Goal: Information Seeking & Learning: Find specific fact

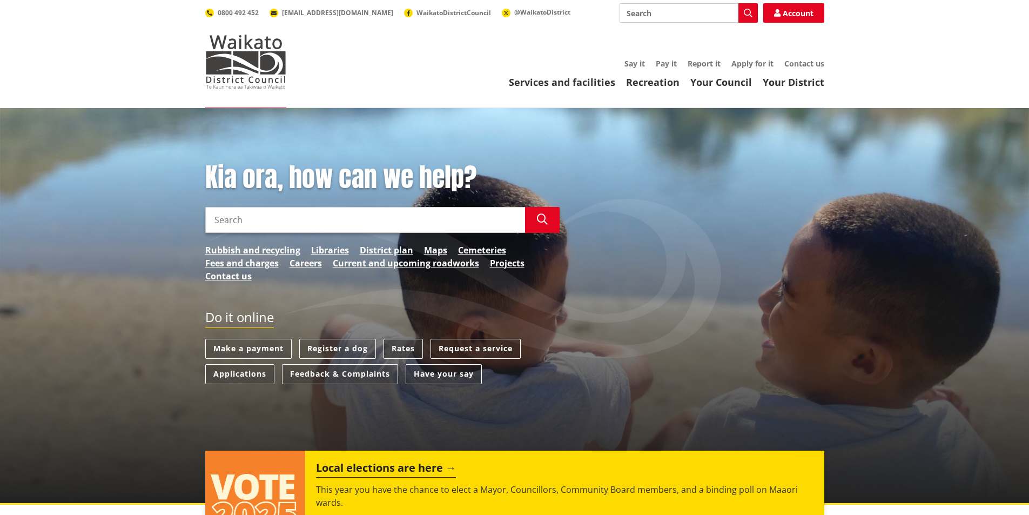
click at [392, 344] on link "Rates" at bounding box center [403, 349] width 39 height 20
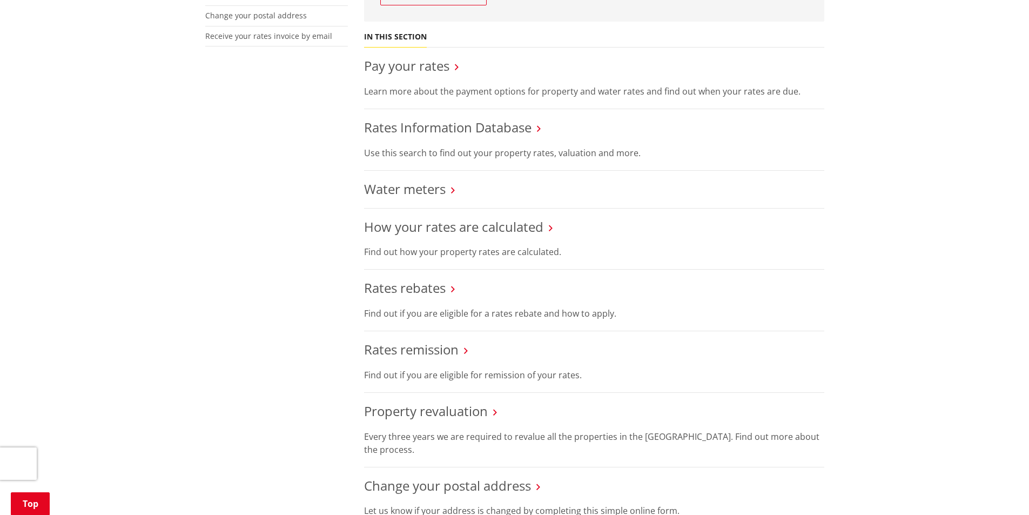
scroll to position [377, 0]
click at [425, 129] on link "Rates Information Database" at bounding box center [448, 127] width 168 height 18
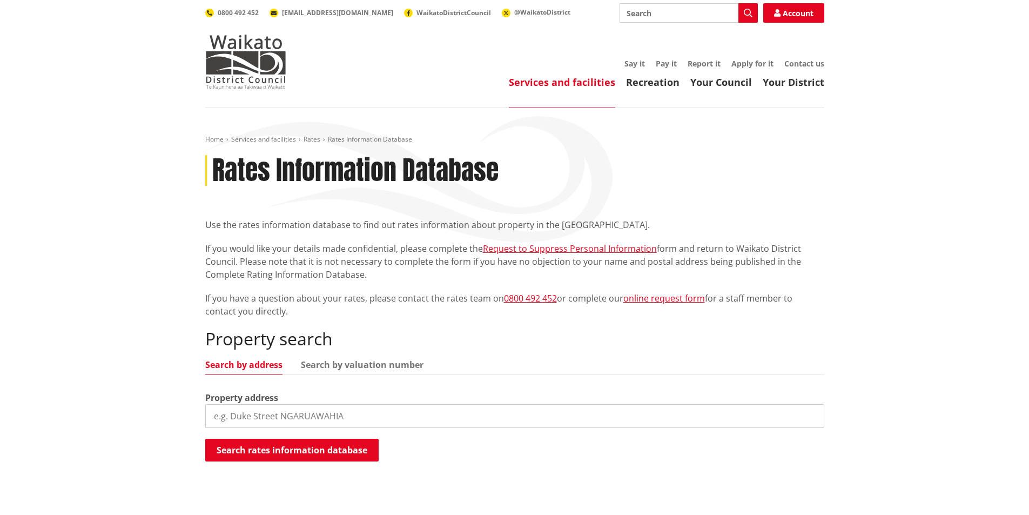
click at [229, 418] on input "search" at bounding box center [514, 416] width 619 height 24
click at [327, 362] on link "Search by valuation number" at bounding box center [362, 364] width 123 height 9
click at [245, 367] on link "Search by address" at bounding box center [243, 364] width 77 height 9
